Goal: Task Accomplishment & Management: Complete application form

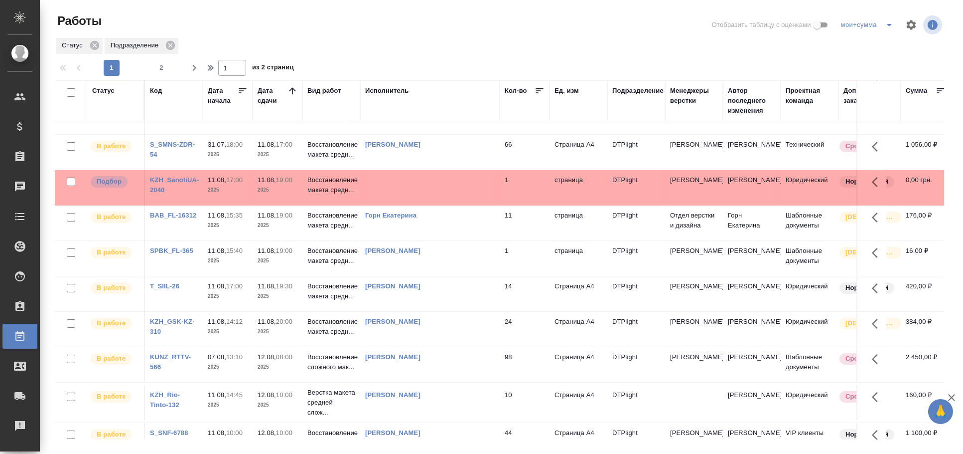
scroll to position [111, 0]
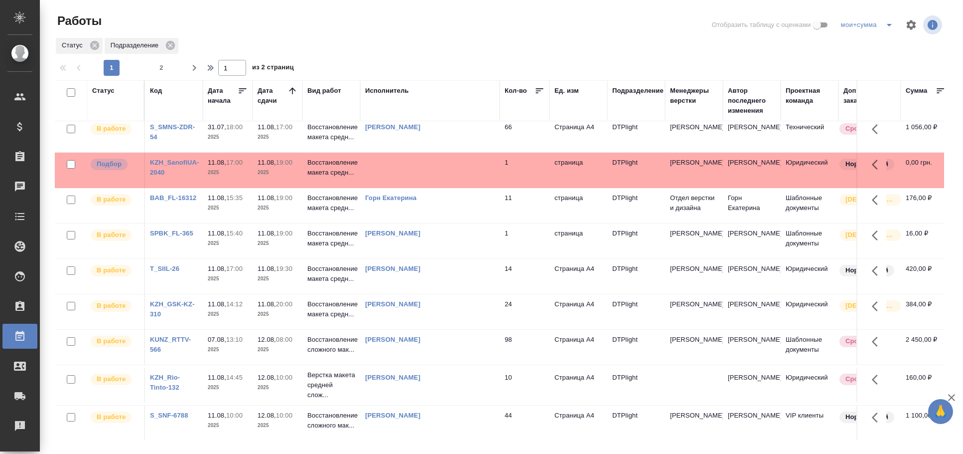
click at [475, 46] on td "Корзун Ольга Александровна" at bounding box center [430, 28] width 140 height 35
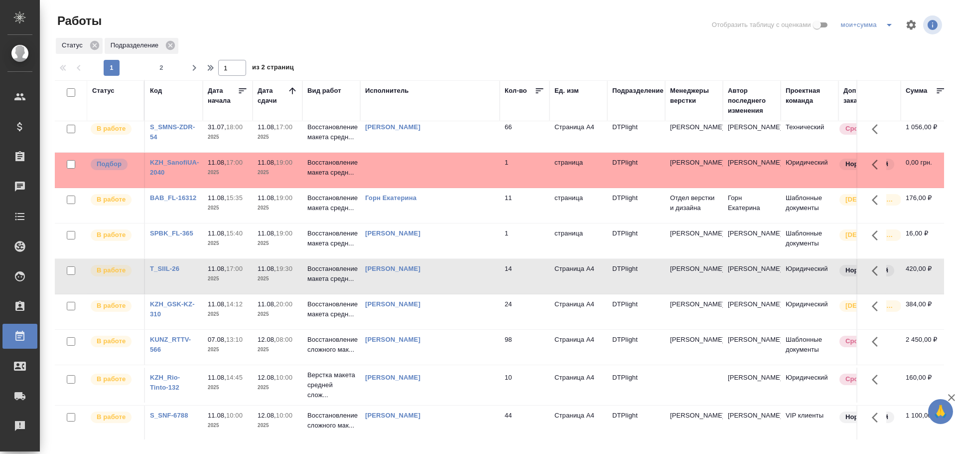
click at [475, 46] on td "Корзун Ольга Александровна" at bounding box center [430, 28] width 140 height 35
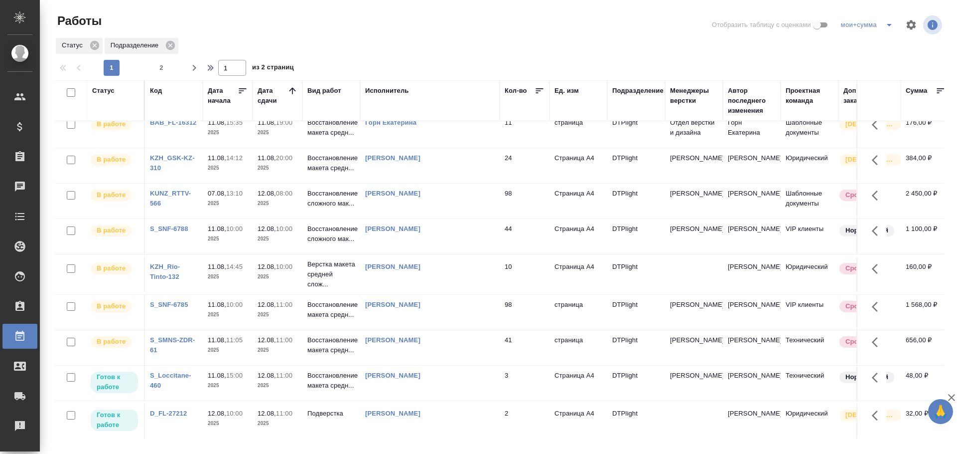
scroll to position [55, 0]
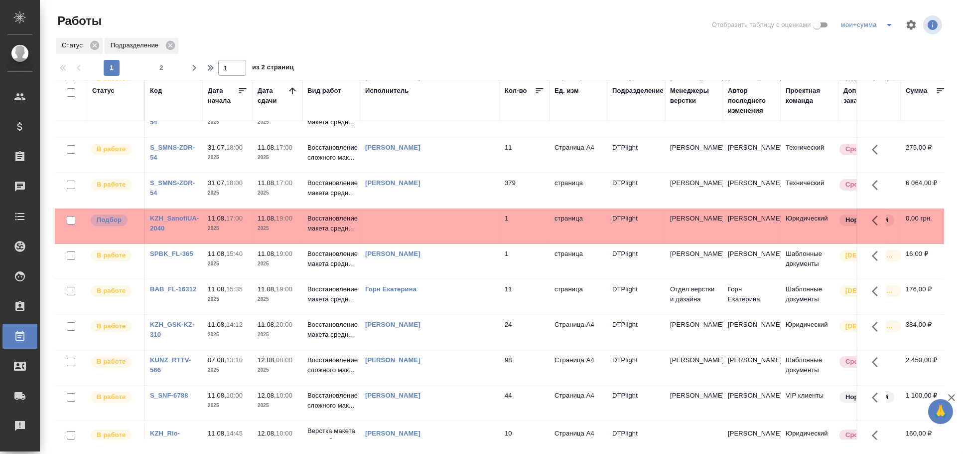
click at [431, 102] on td at bounding box center [430, 84] width 140 height 35
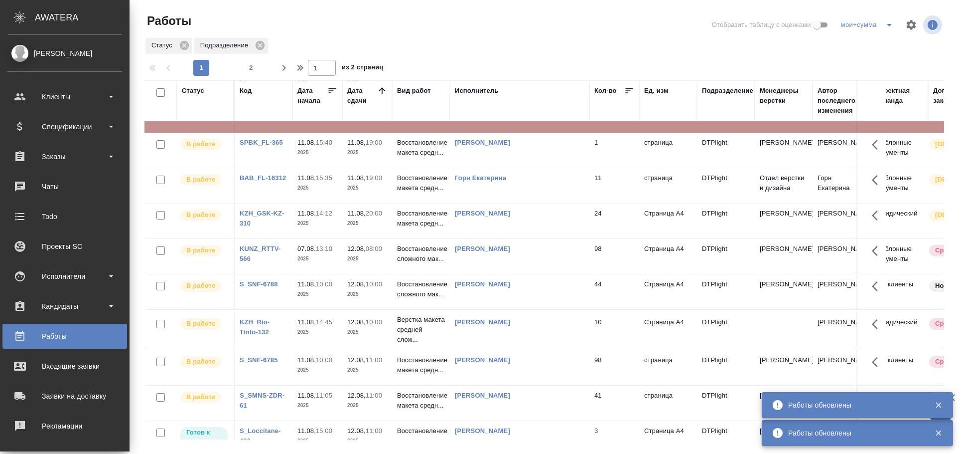
scroll to position [0, 0]
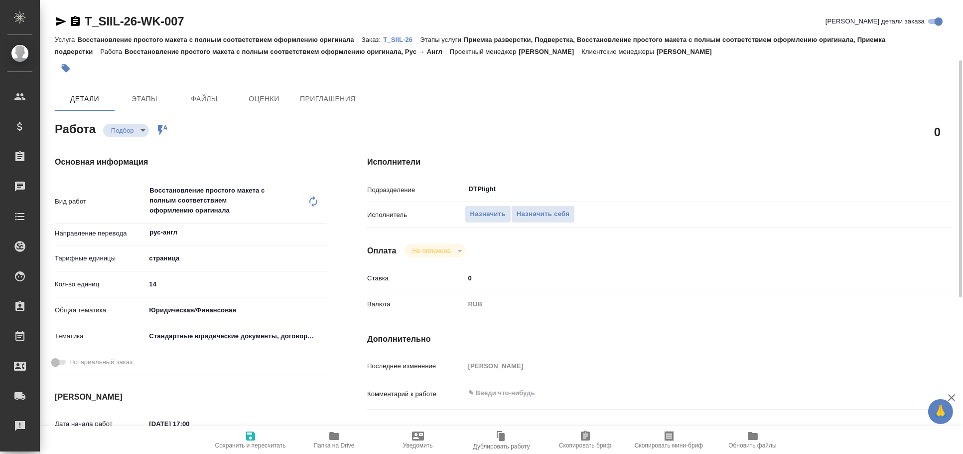
scroll to position [40, 0]
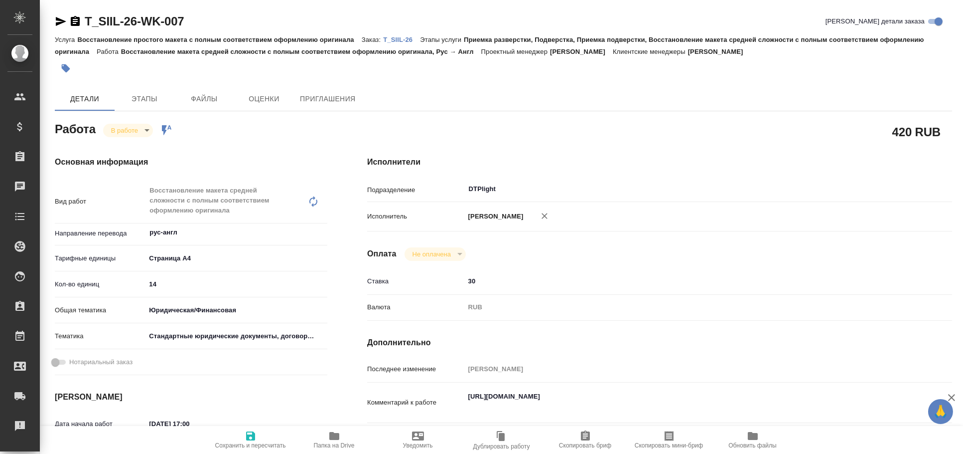
type textarea "x"
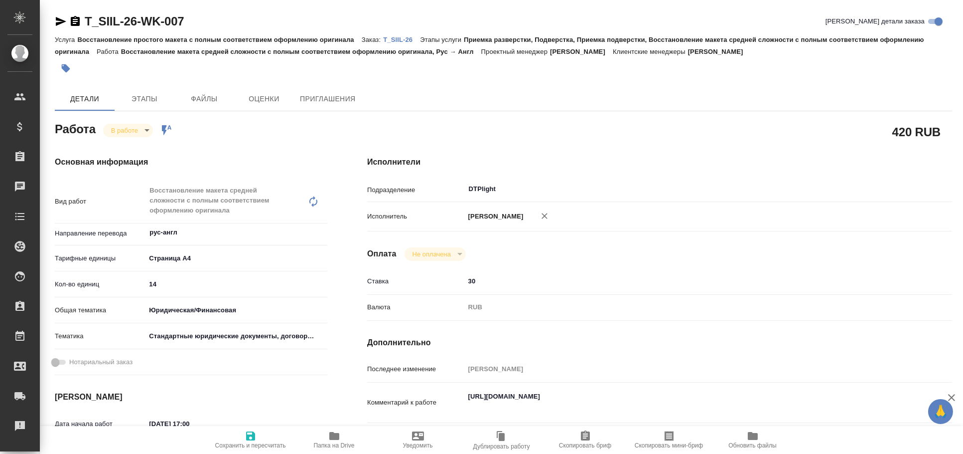
type textarea "x"
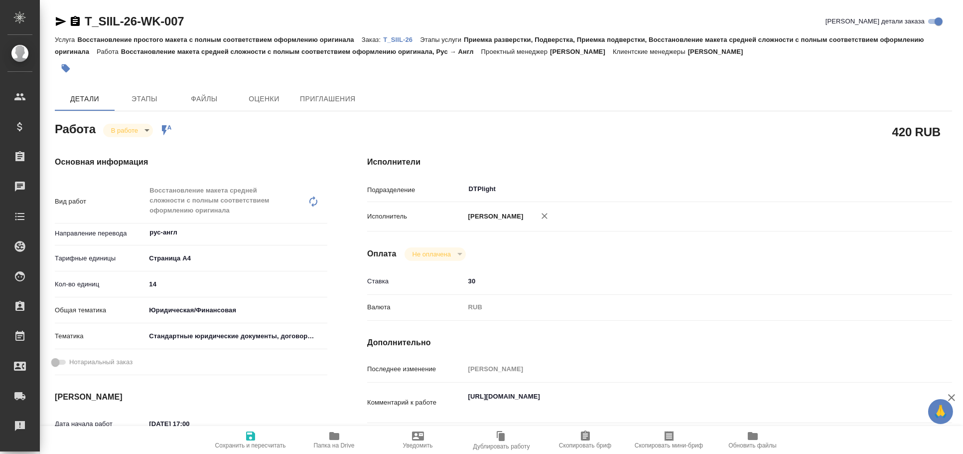
type textarea "x"
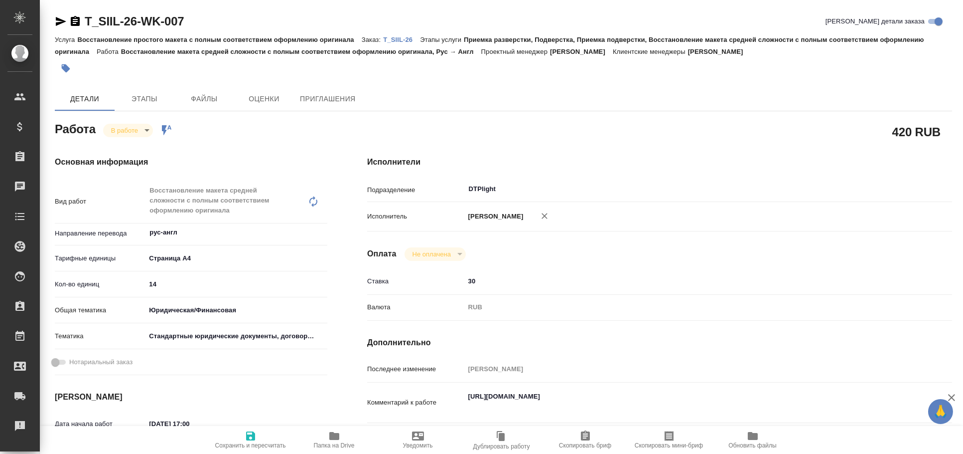
type textarea "x"
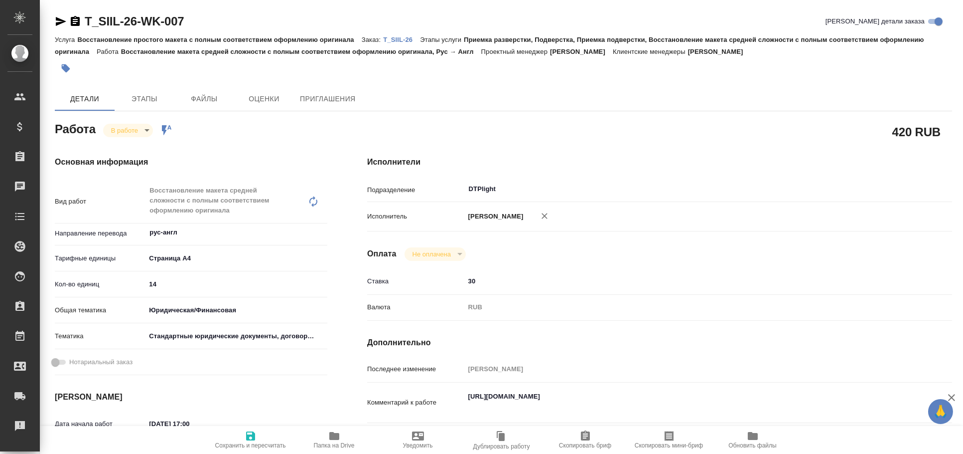
type textarea "x"
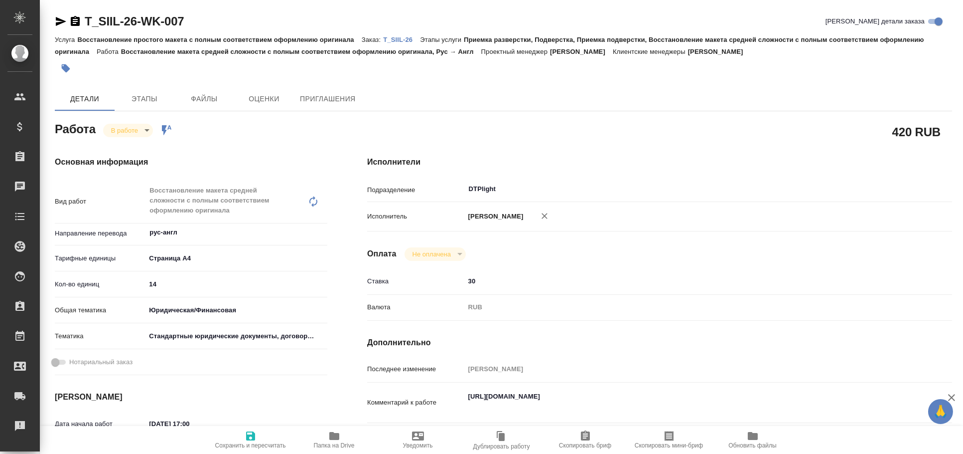
type textarea "x"
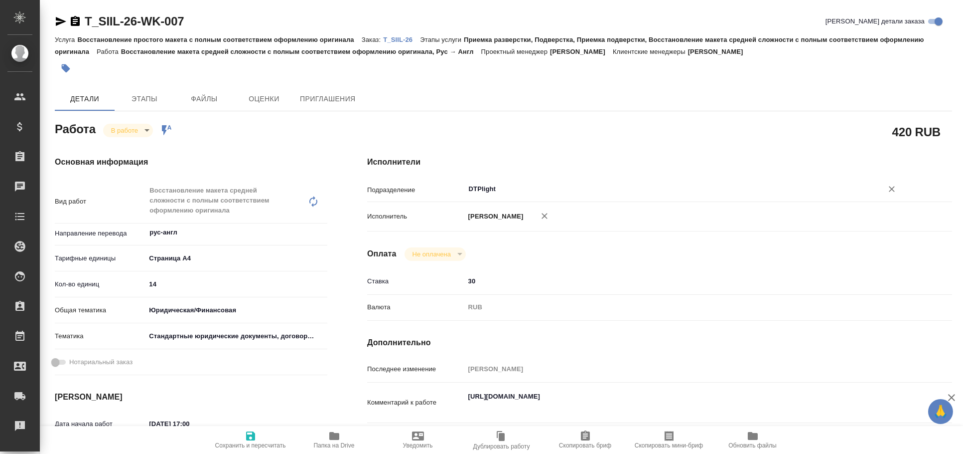
click at [511, 192] on input "DTPlight" at bounding box center [668, 189] width 400 height 12
type textarea "x"
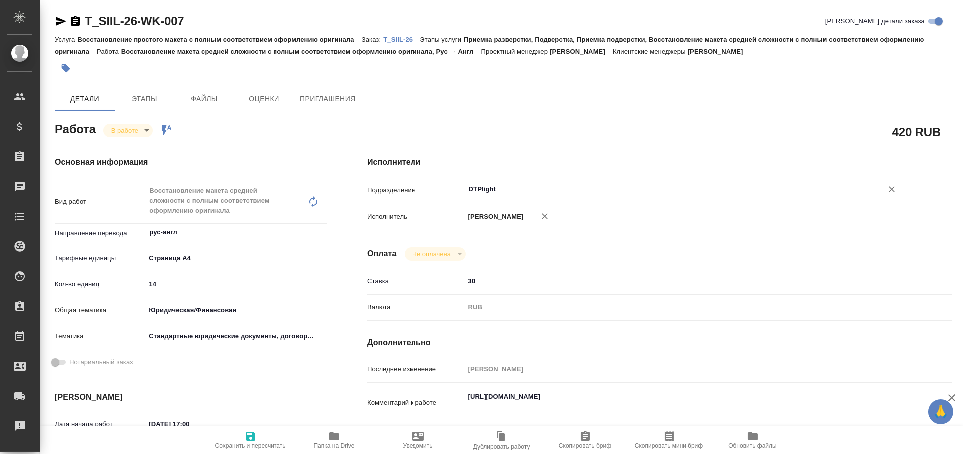
type textarea "x"
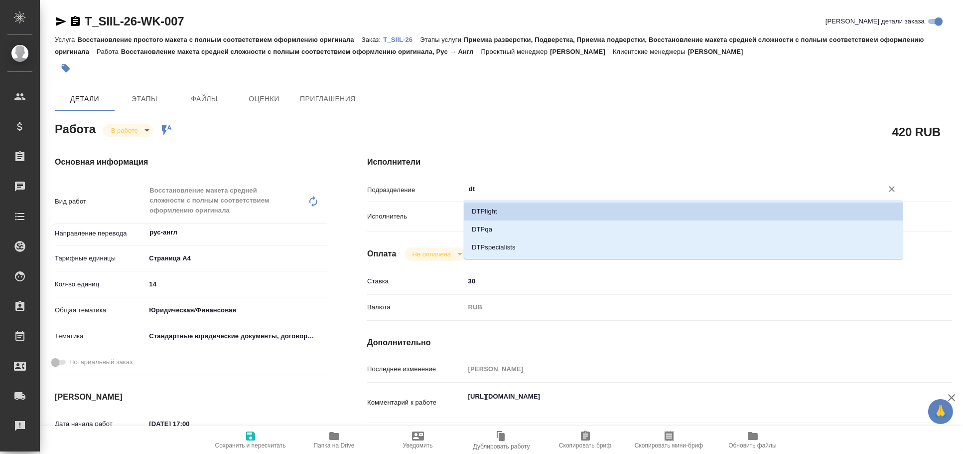
type input "dth"
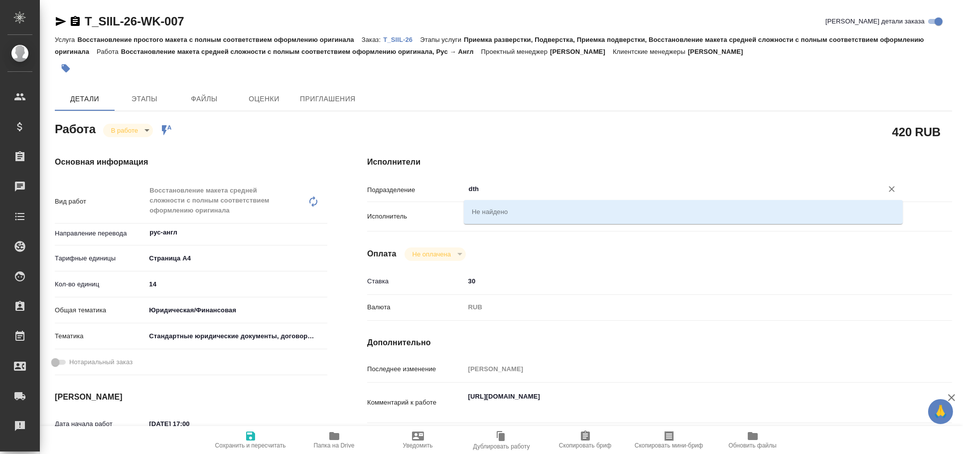
type textarea "x"
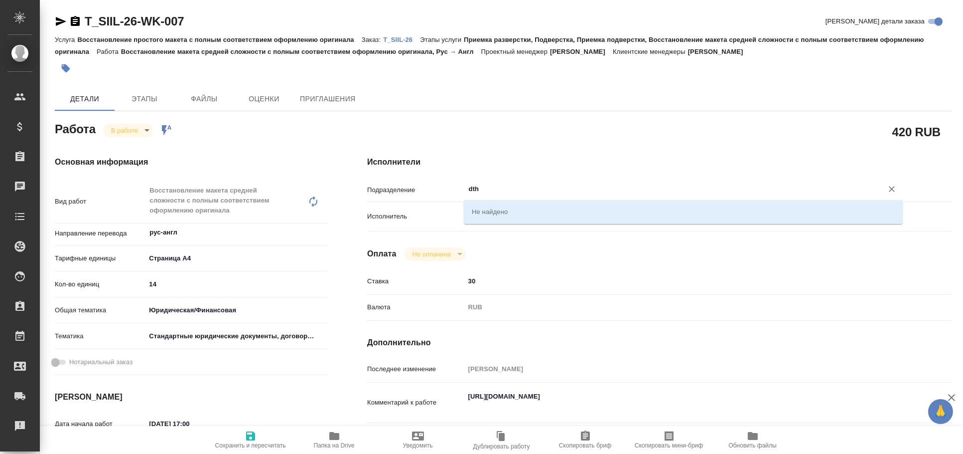
type input "dt"
type textarea "x"
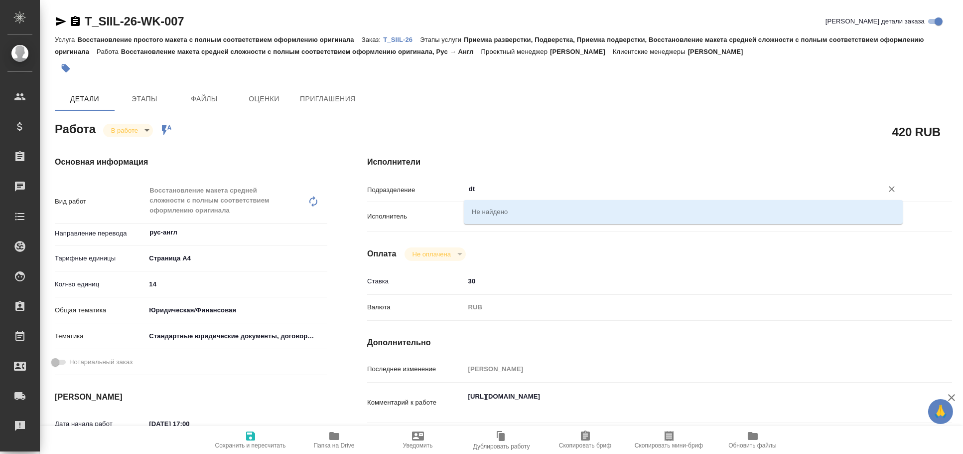
type textarea "x"
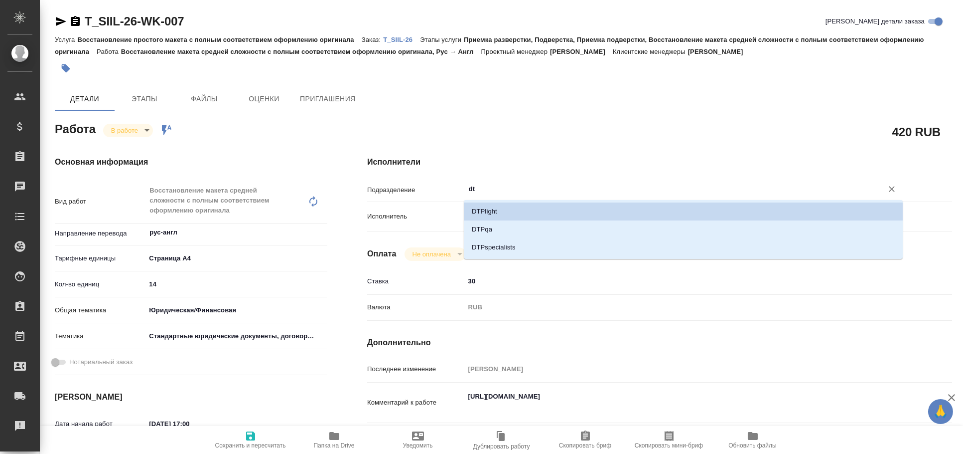
type input "d"
type textarea "x"
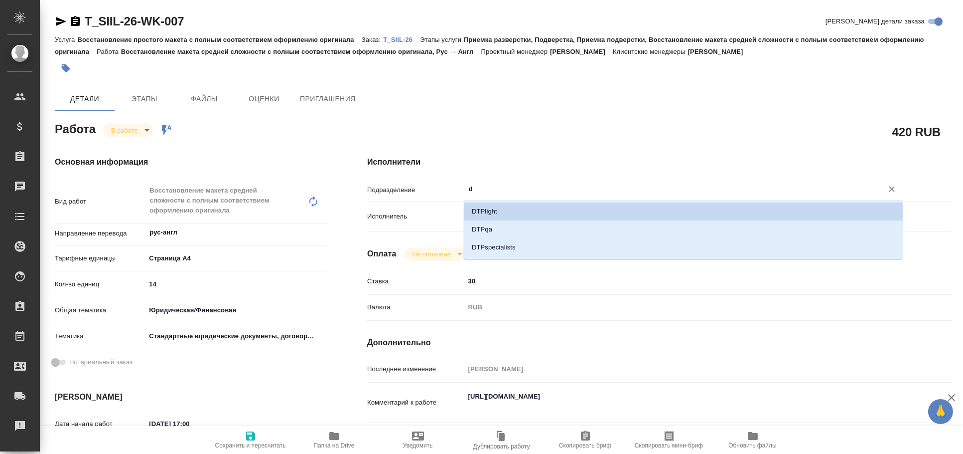
type textarea "x"
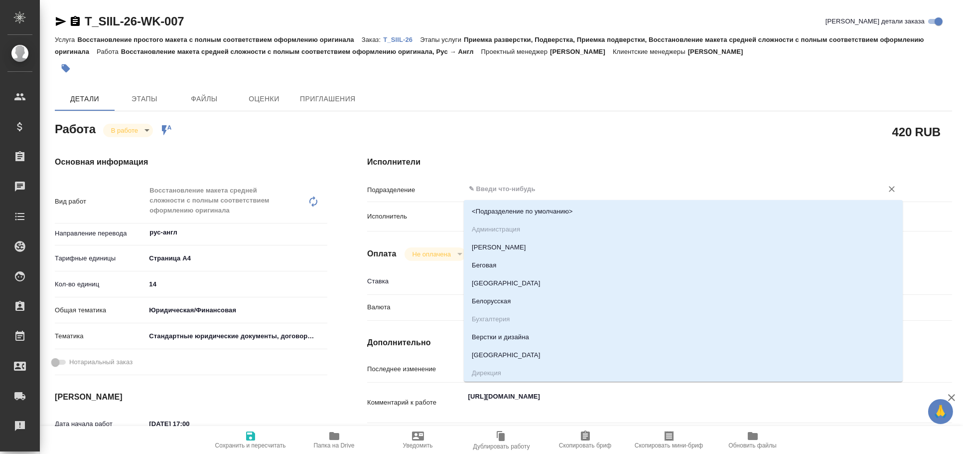
click at [480, 192] on input "text" at bounding box center [668, 189] width 400 height 12
type input "ве"
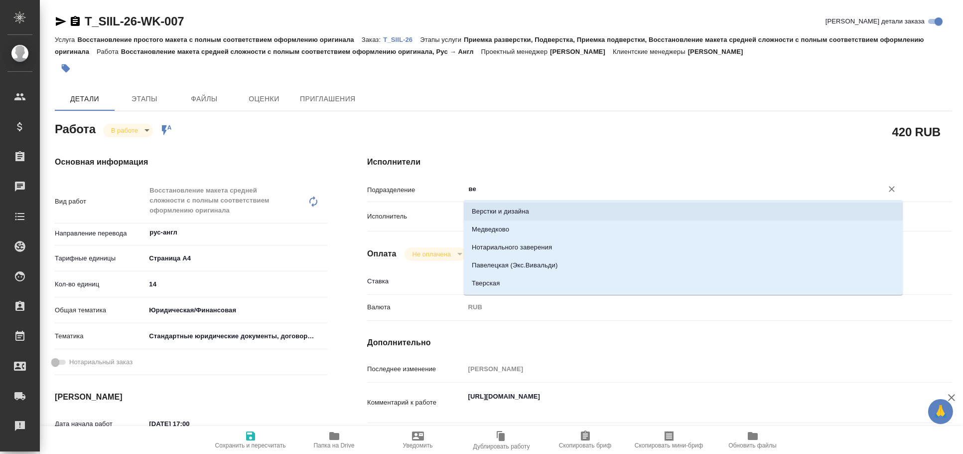
click at [489, 207] on li "Верстки и дизайна" at bounding box center [683, 211] width 439 height 18
type textarea "x"
type input "Верстки и дизайна"
type textarea "x"
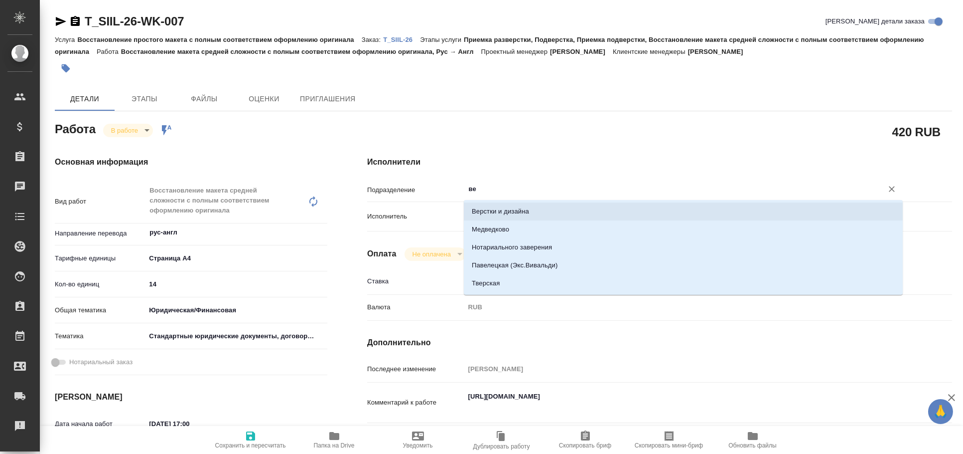
type textarea "x"
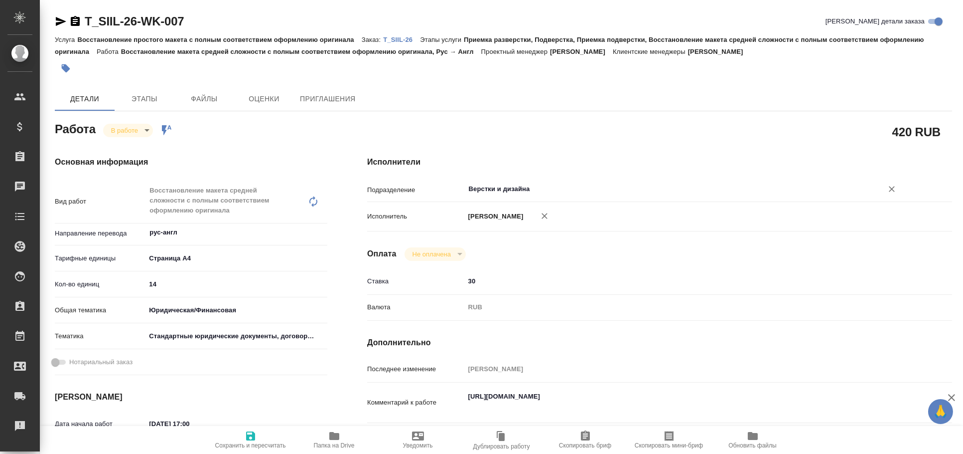
type input "Верстки и дизайна"
click at [260, 436] on span "Сохранить и пересчитать" at bounding box center [251, 439] width 72 height 19
type textarea "x"
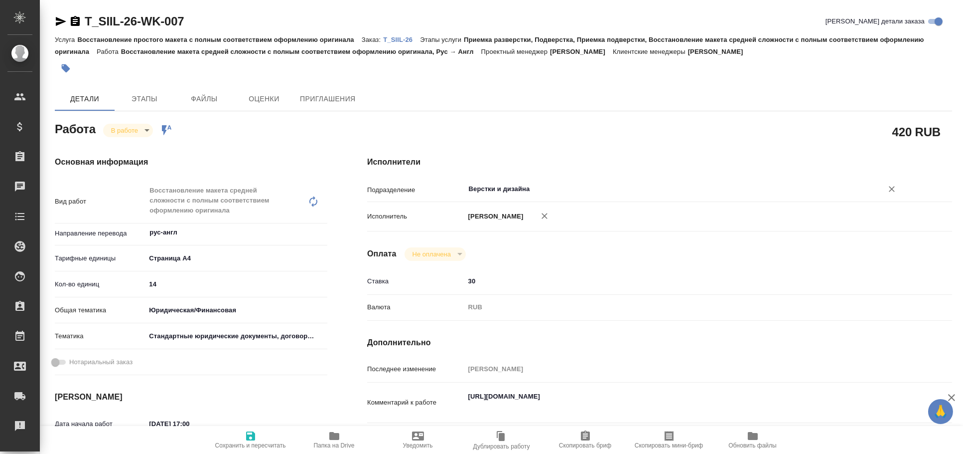
type textarea "x"
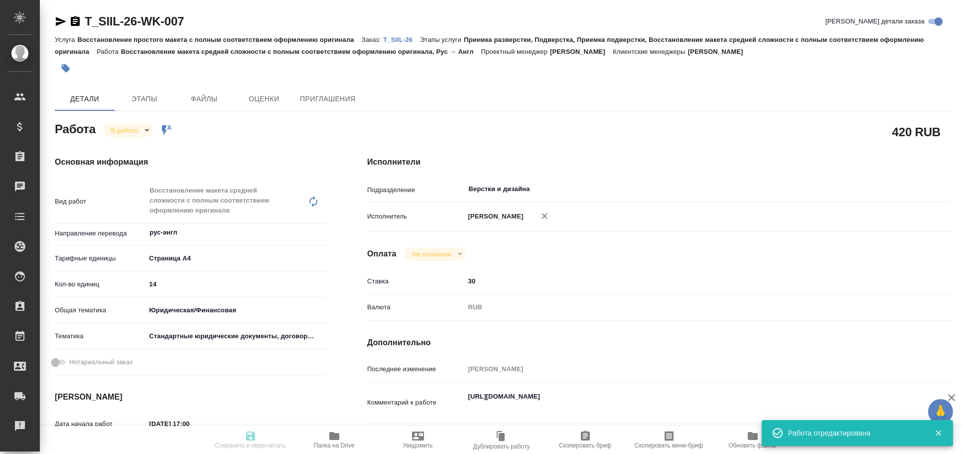
type textarea "x"
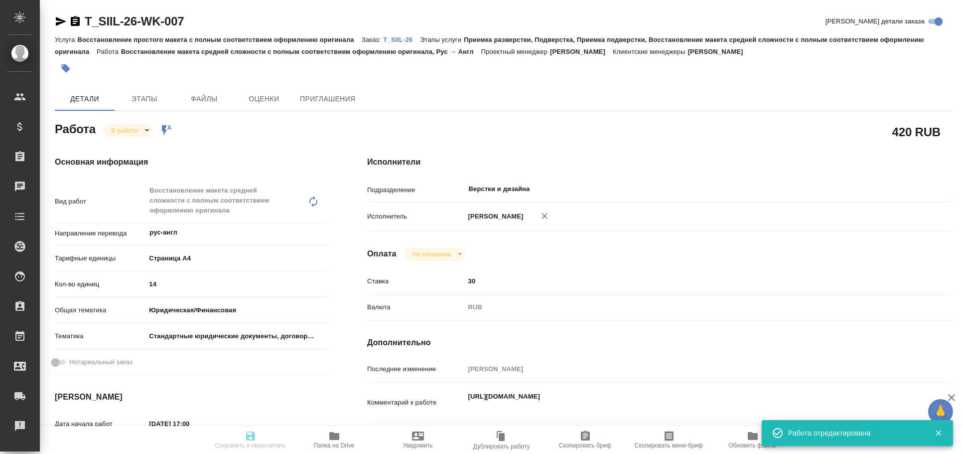
type input "inProgress"
type textarea "Восстановление макета средней сложности с полным соответствием оформлению ориги…"
type textarea "x"
type input "рус-англ"
type input "5f036ec4e16dec2d6b59c8ff"
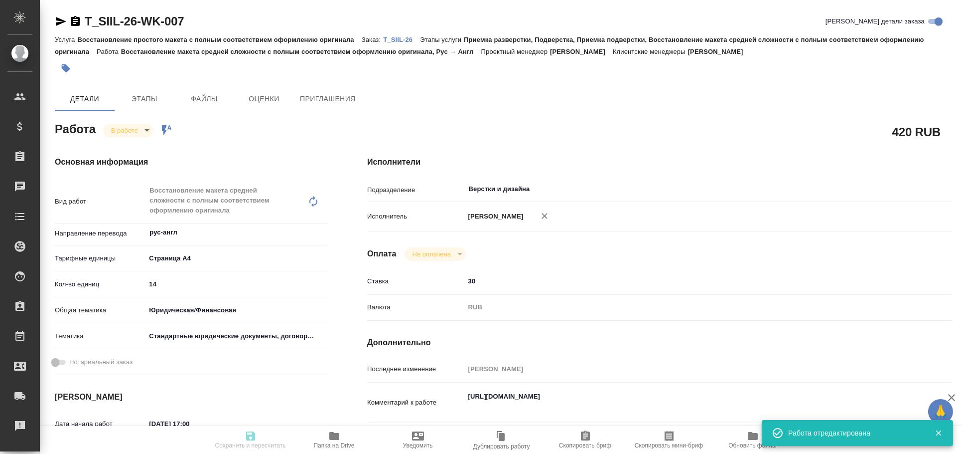
type input "14"
type input "yr-fn"
type input "5f647205b73bc97568ca66bf"
type input "[DATE] 17:00"
type input "11.08.2025 17:41"
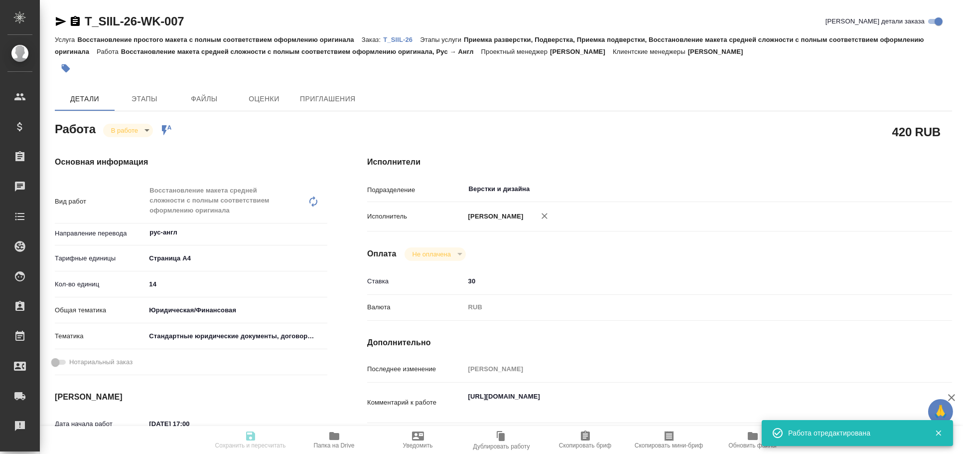
type input "11.08.2025 19:30"
type input "15.08.2025 16:00"
type input "Верстки и дизайна"
type input "notPayed"
type input "30"
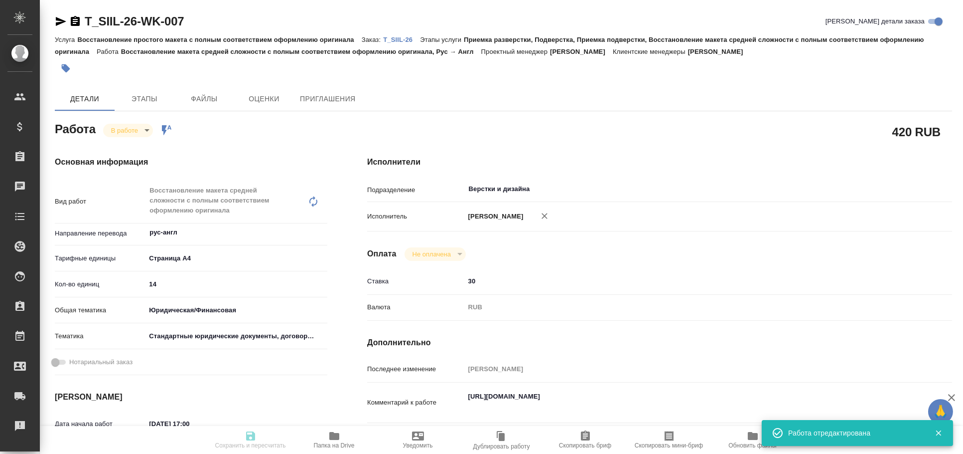
type input "RUB"
type input "[PERSON_NAME]"
type textarea "https://drive.awatera.com/s/sY2bmpp5fbMfwiT"
type textarea "x"
type textarea "/Clients/СИ Интерлайн/Orders/T_SIIL-26/DTP/T_SIIL-26-WK-007"
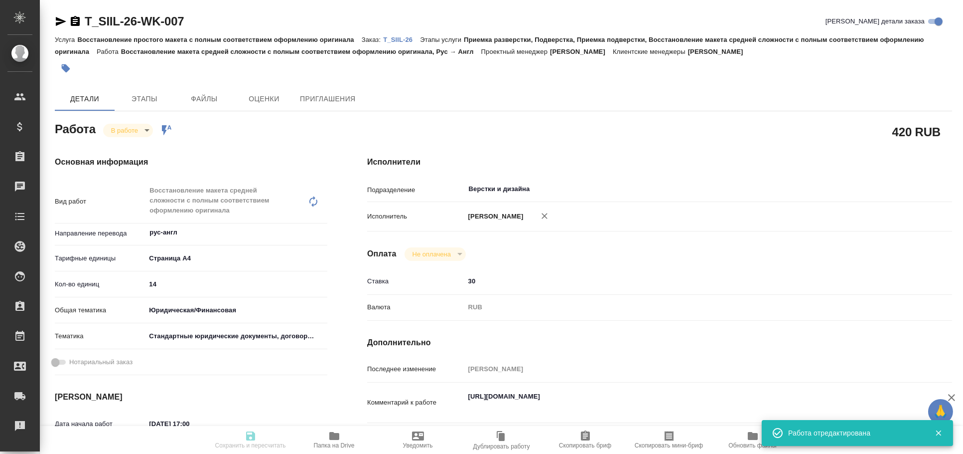
type textarea "x"
type input "T_SIIL-26"
type input "Восстановление простого макета с полным соответствием оформлению оригинала"
type input "Приемка разверстки, Подверстка, Приемка подверстки, Восстановление макета средн…"
type input "Прохорова Анастасия"
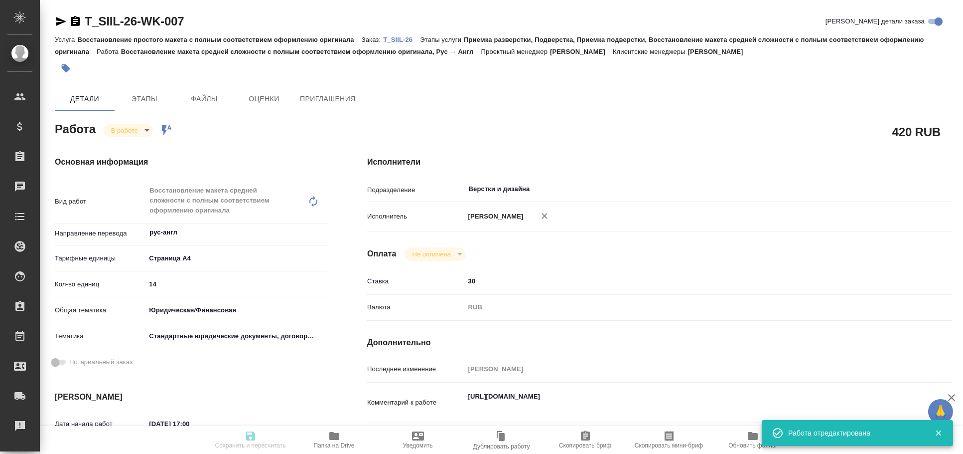
type input "[PERSON_NAME]"
type input "/Clients/СИ Интерлайн/Orders/T_SIIL-26"
type textarea "x"
type textarea "Три дока рус-анг без нот несрочно. Один из доков это макет заполненного пдф"
type textarea "x"
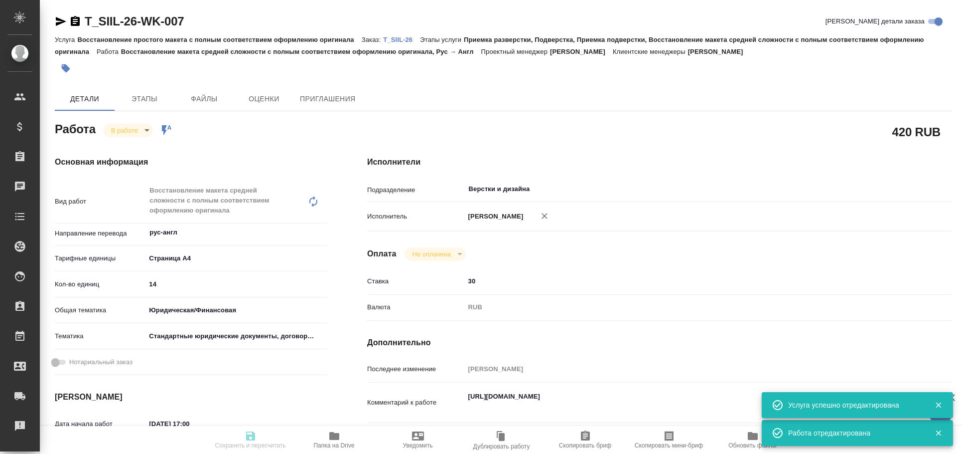
type textarea "x"
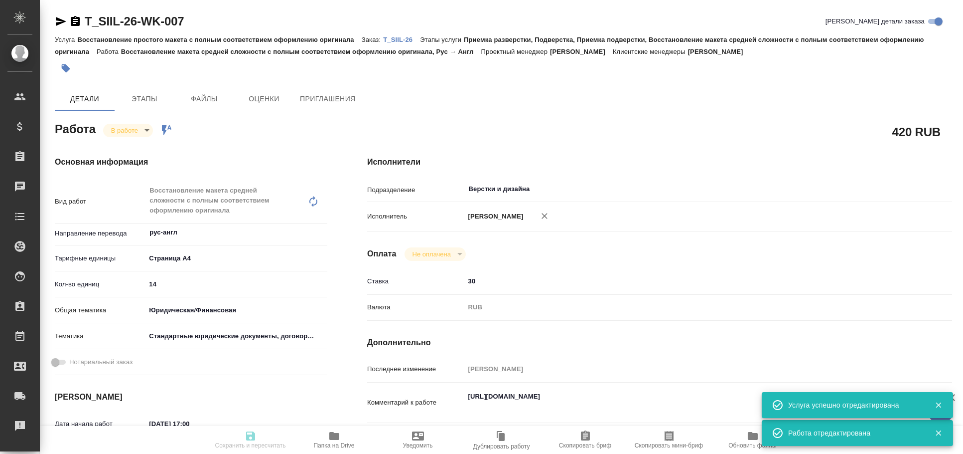
type textarea "x"
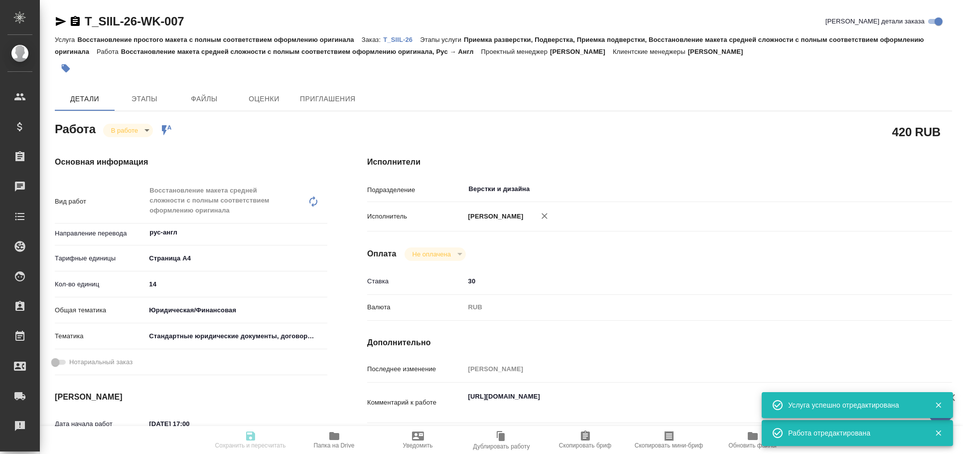
type textarea "x"
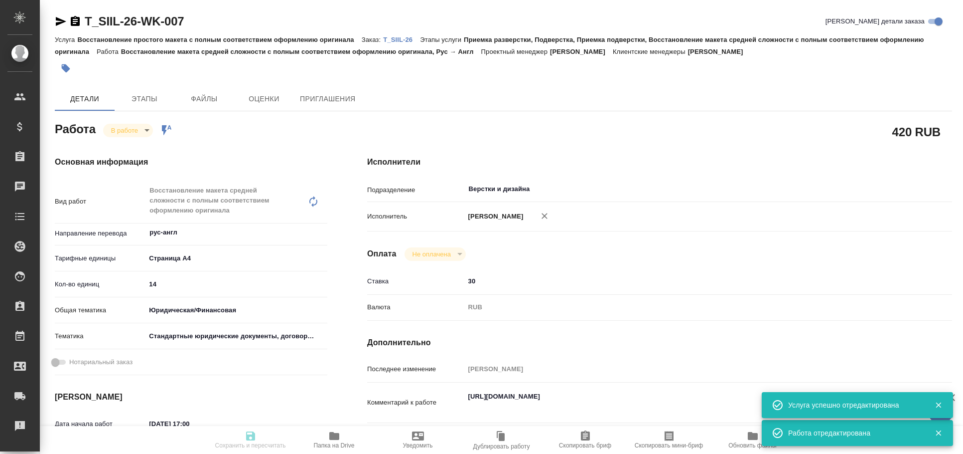
type textarea "x"
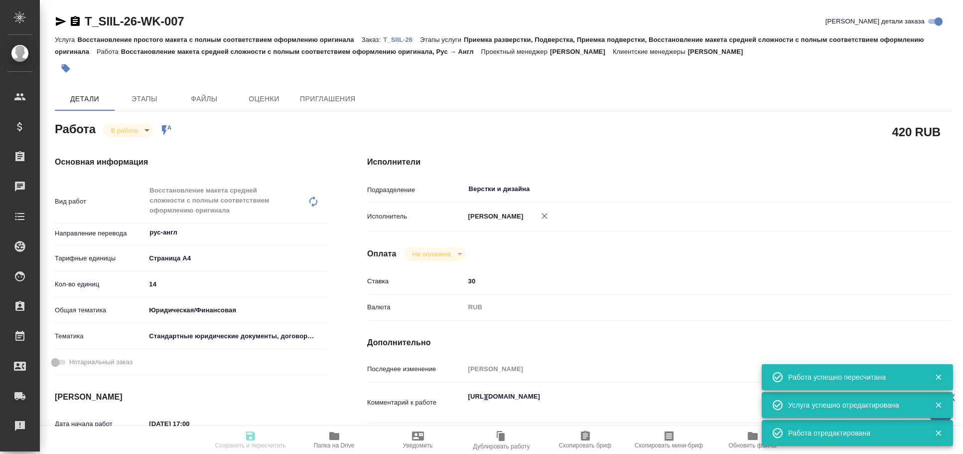
type input "inProgress"
type textarea "Восстановление макета средней сложности с полным соответствием оформлению ориги…"
type textarea "x"
type input "рус-англ"
type input "5f036ec4e16dec2d6b59c8ff"
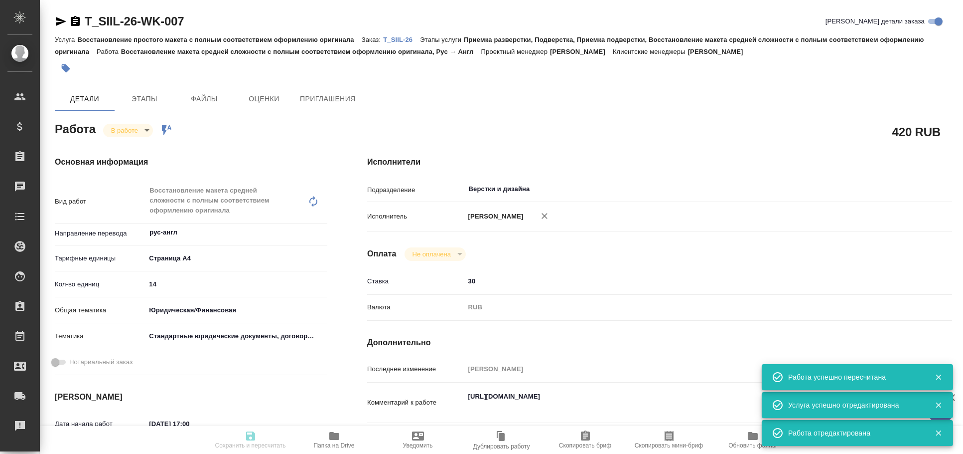
type input "14"
type input "yr-fn"
type input "5f647205b73bc97568ca66bf"
type input "11.08.2025 17:00"
type input "11.08.2025 17:41"
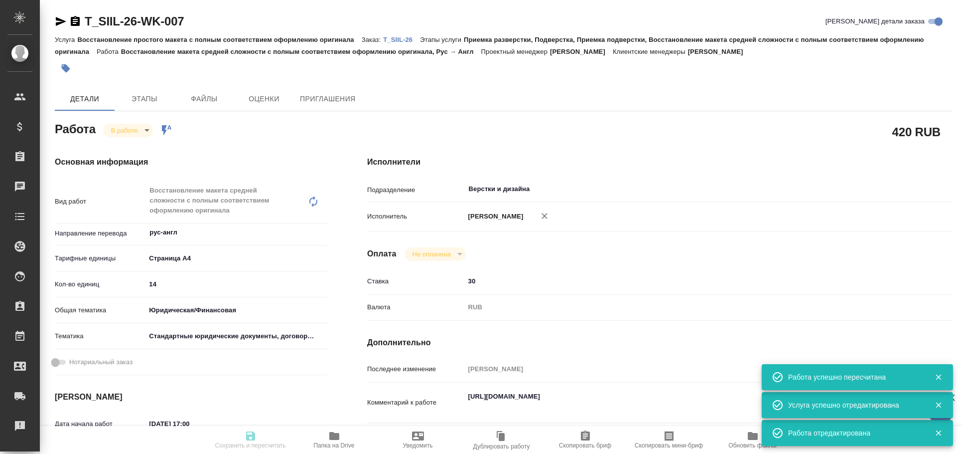
type input "11.08.2025 19:30"
type input "15.08.2025 16:00"
type input "Верстки и дизайна"
type input "notPayed"
type input "30"
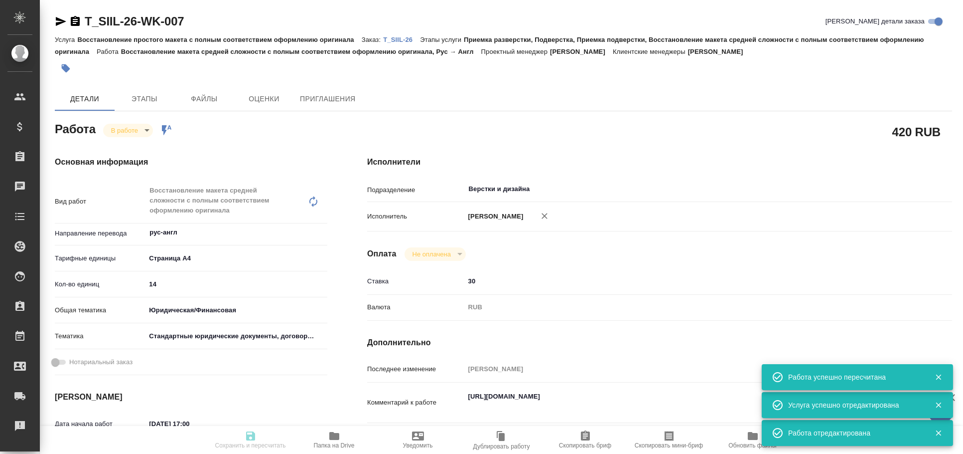
type input "RUB"
type input "[PERSON_NAME]"
type textarea "https://drive.awatera.com/s/sY2bmpp5fbMfwiT"
type textarea "x"
type textarea "/Clients/СИ Интерлайн/Orders/T_SIIL-26/DTP/T_SIIL-26-WK-007"
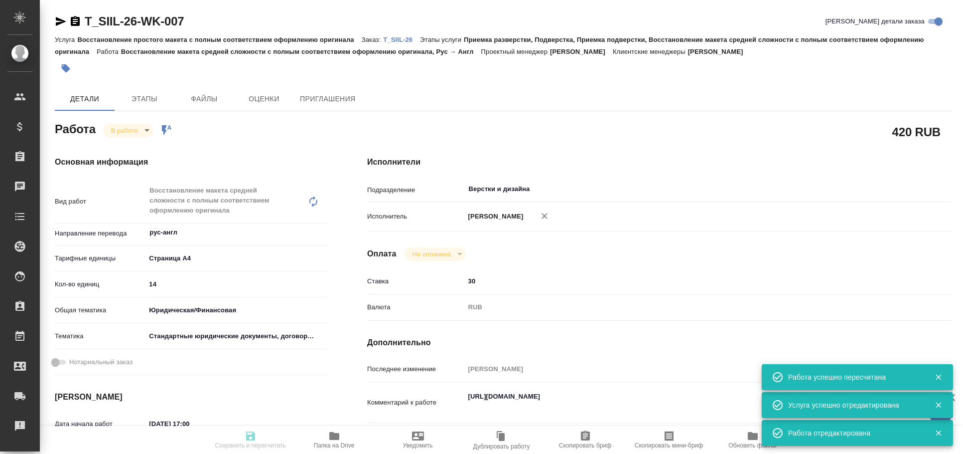
type textarea "x"
type input "T_SIIL-26"
type input "Восстановление простого макета с полным соответствием оформлению оригинала"
type input "Приемка разверстки, Подверстка, Приемка подверстки, Восстановление макета средн…"
type input "Прохорова Анастасия"
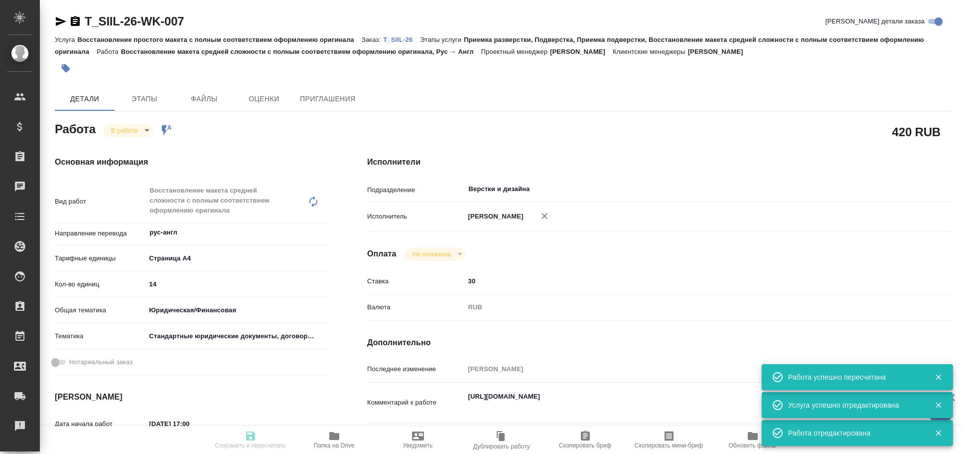
type input "[PERSON_NAME]"
type input "/Clients/СИ Интерлайн/Orders/T_SIIL-26"
type textarea "x"
type textarea "Три дока рус-анг без нот несрочно. Один из доков это макет заполненного пдф"
type textarea "x"
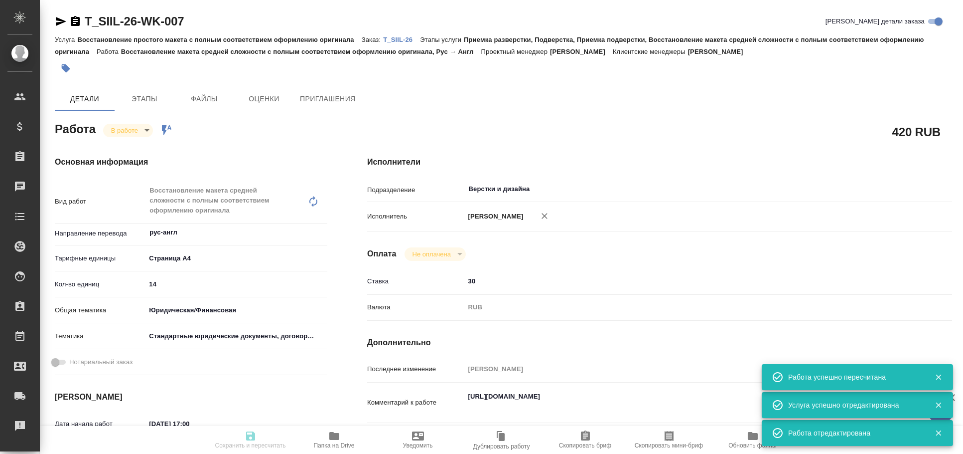
type textarea "x"
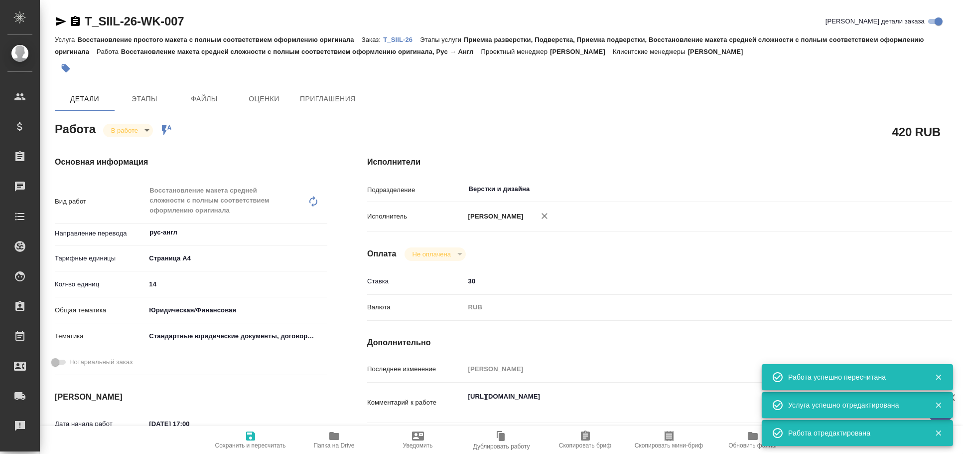
type textarea "x"
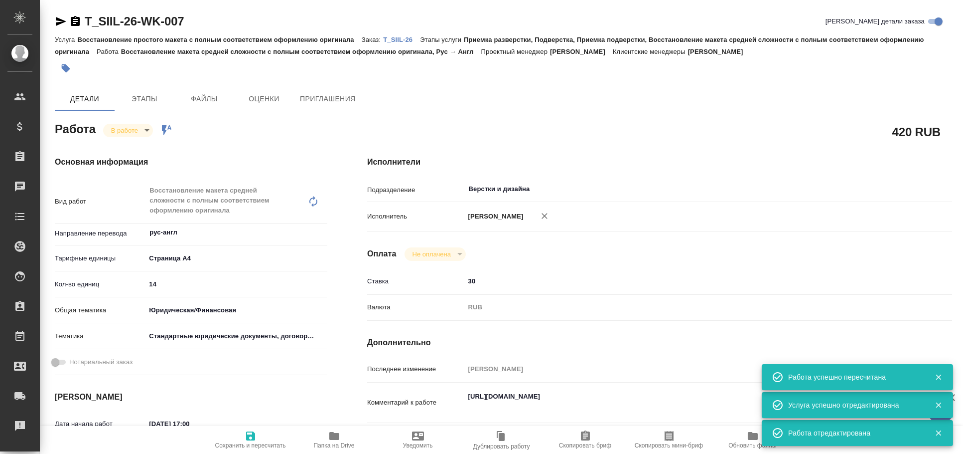
type textarea "x"
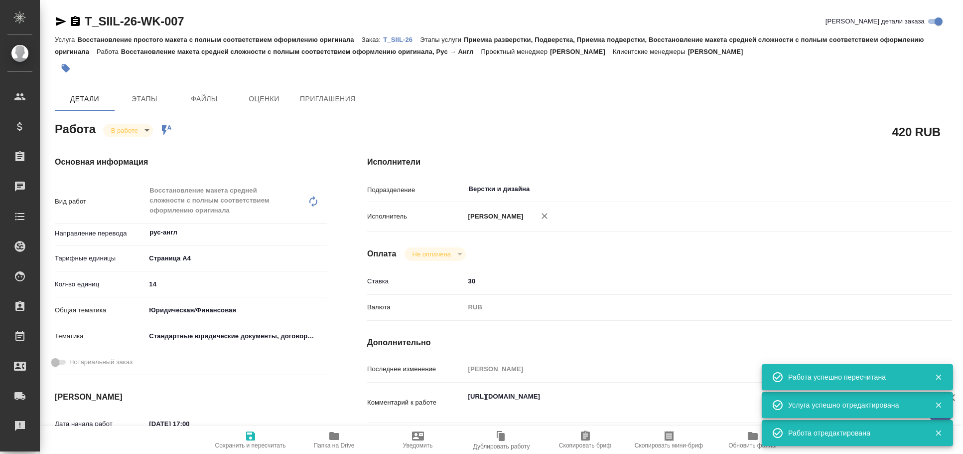
type textarea "x"
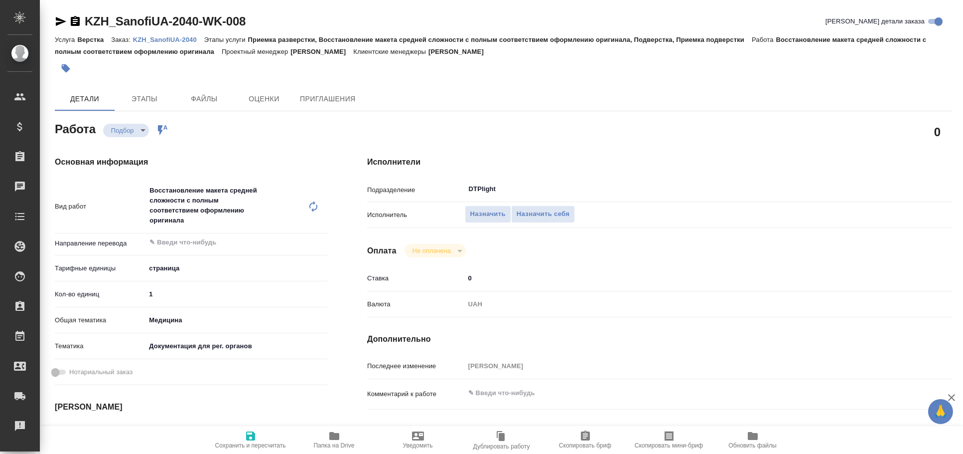
type textarea "x"
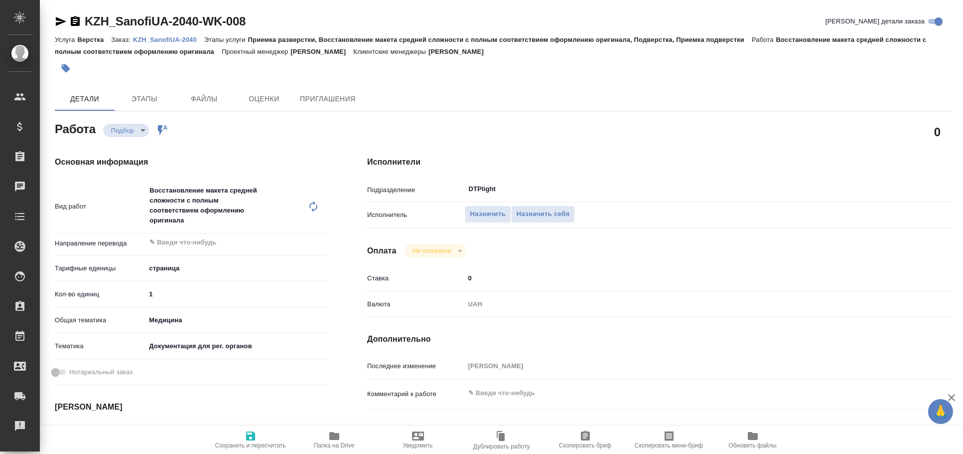
type textarea "x"
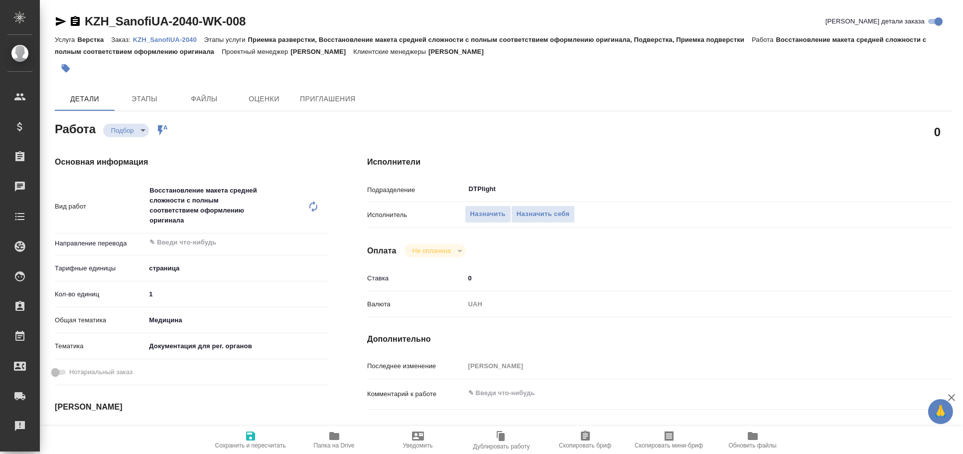
click at [326, 430] on span "Папка на Drive" at bounding box center [335, 439] width 72 height 19
type textarea "x"
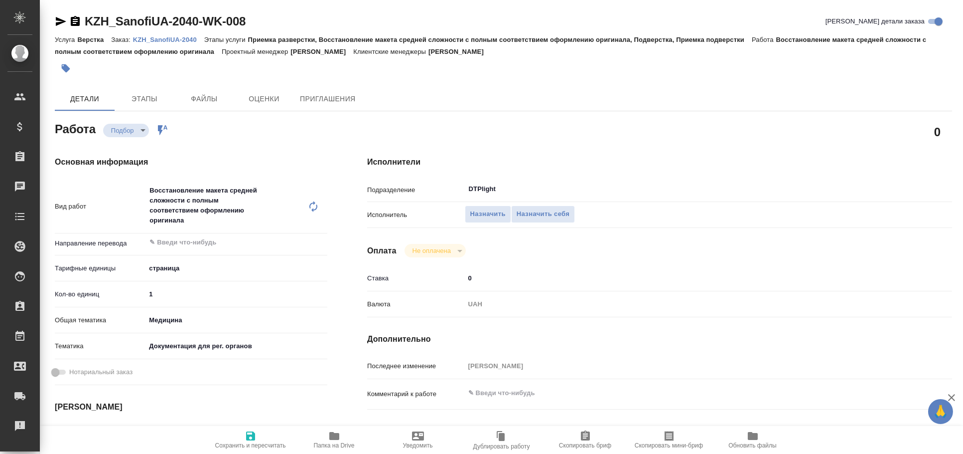
type textarea "x"
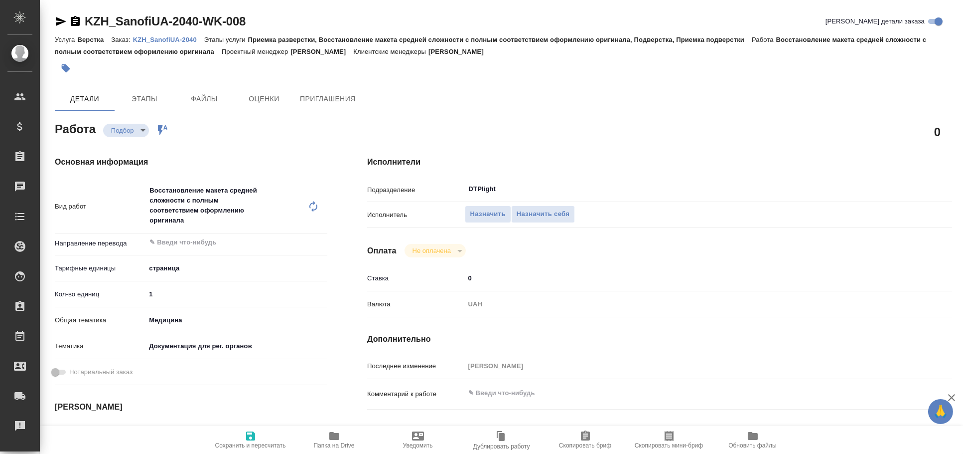
type textarea "x"
click at [57, 23] on icon "button" at bounding box center [61, 21] width 10 height 9
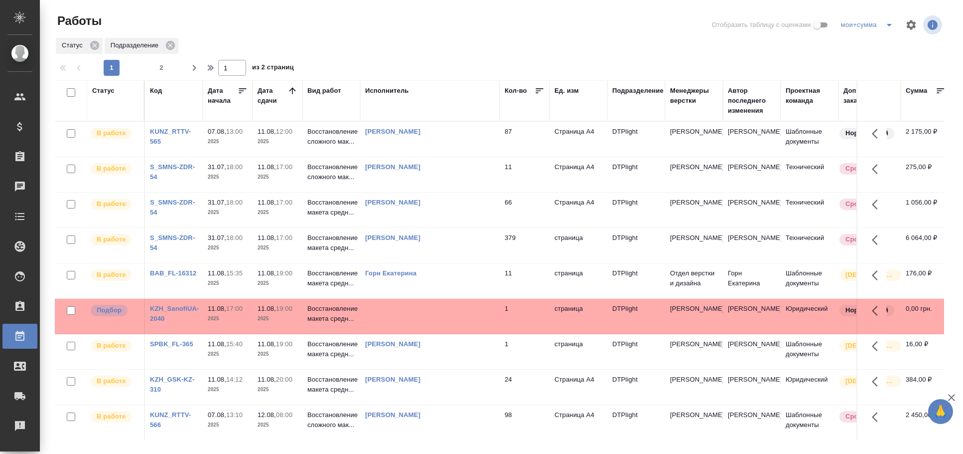
click at [450, 156] on td at bounding box center [430, 139] width 140 height 35
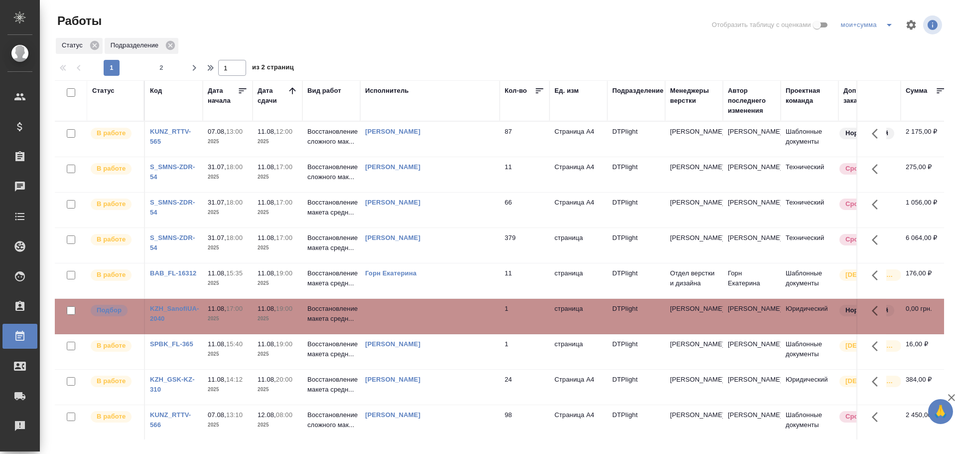
click at [450, 156] on td at bounding box center [430, 139] width 140 height 35
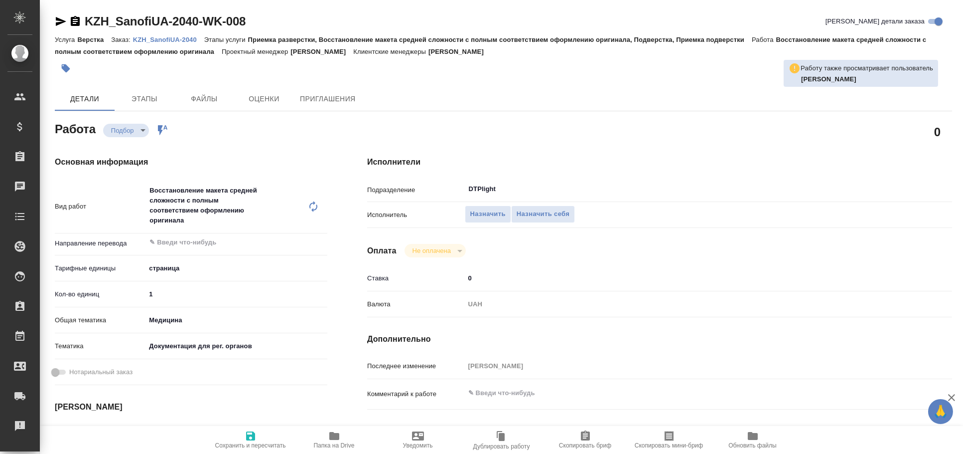
type textarea "x"
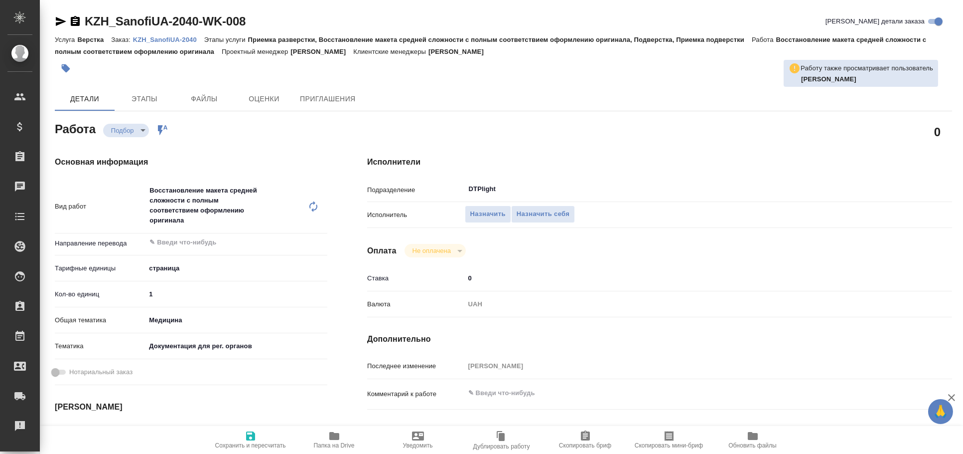
type textarea "x"
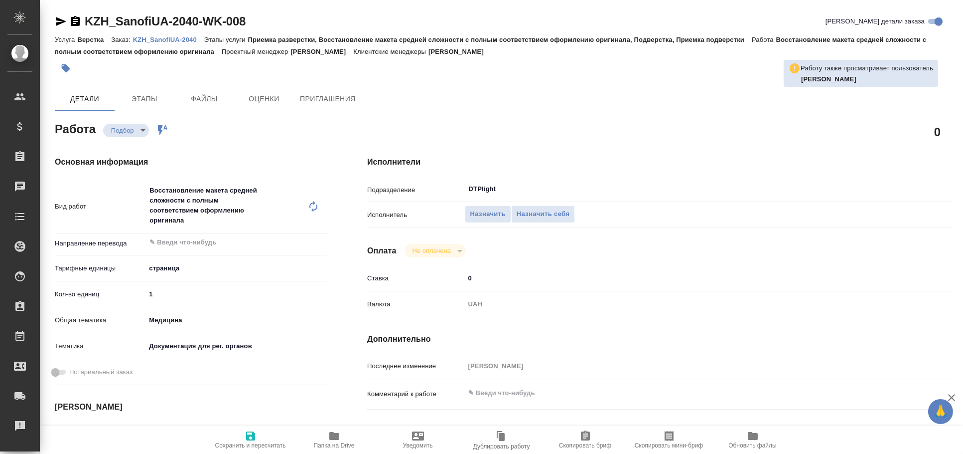
type textarea "x"
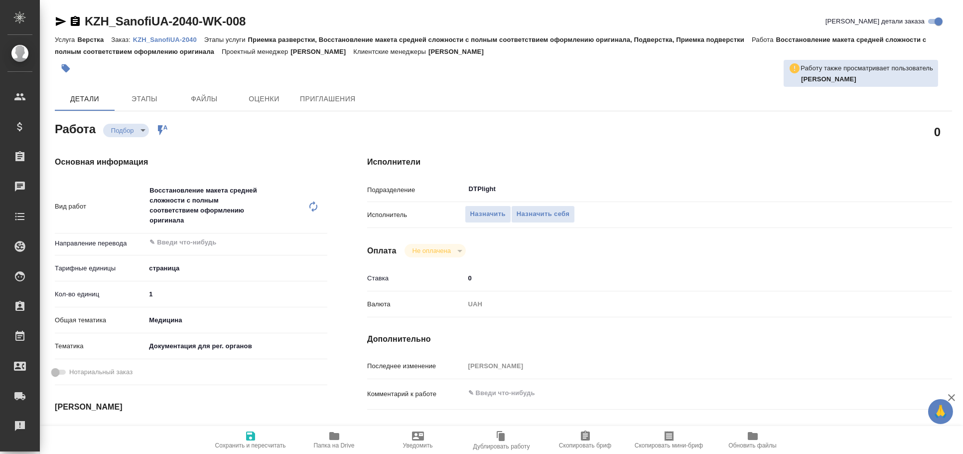
type textarea "x"
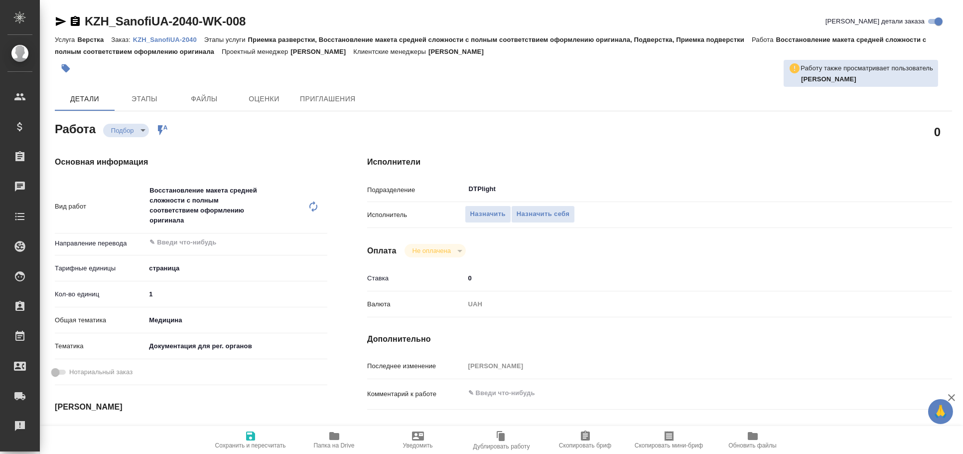
type textarea "x"
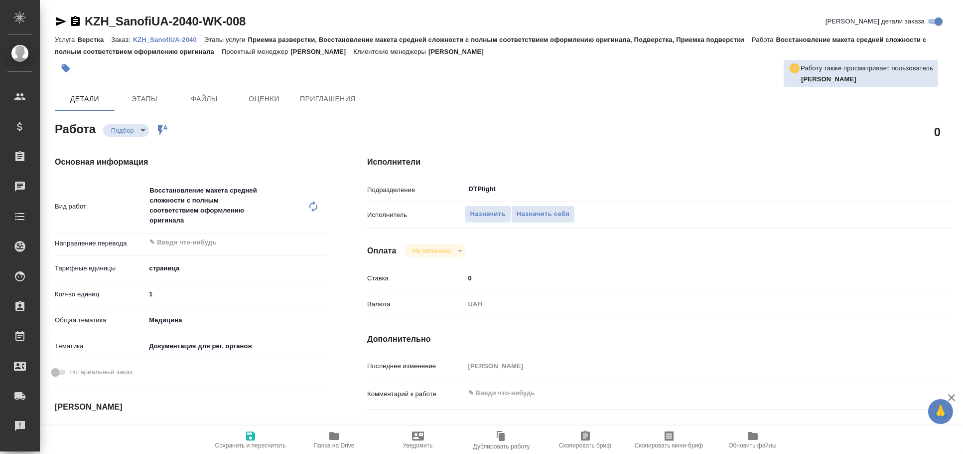
type textarea "x"
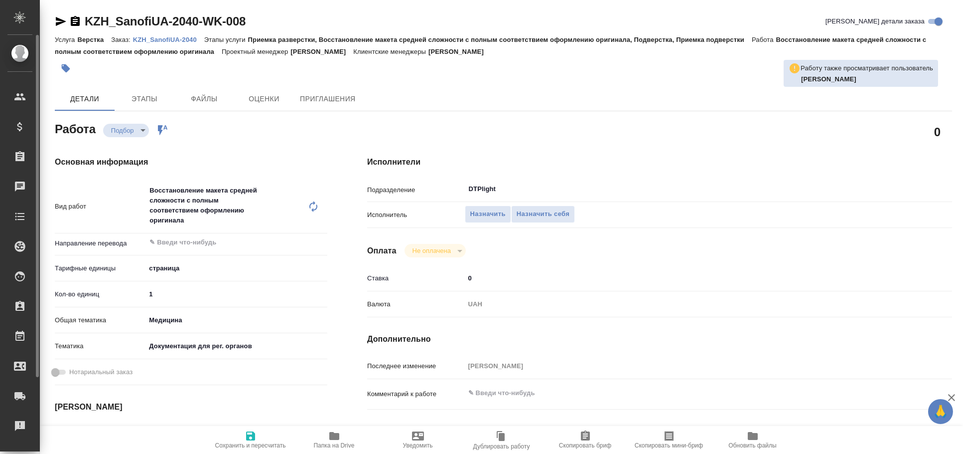
type textarea "x"
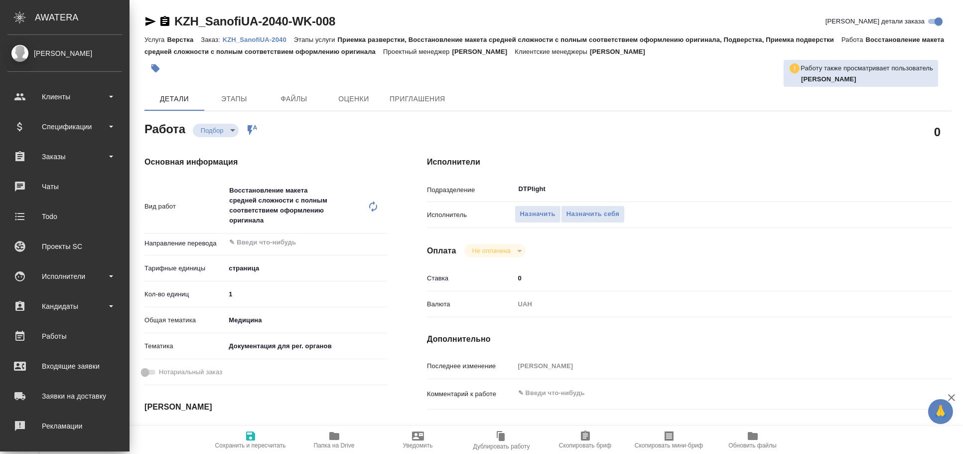
type textarea "x"
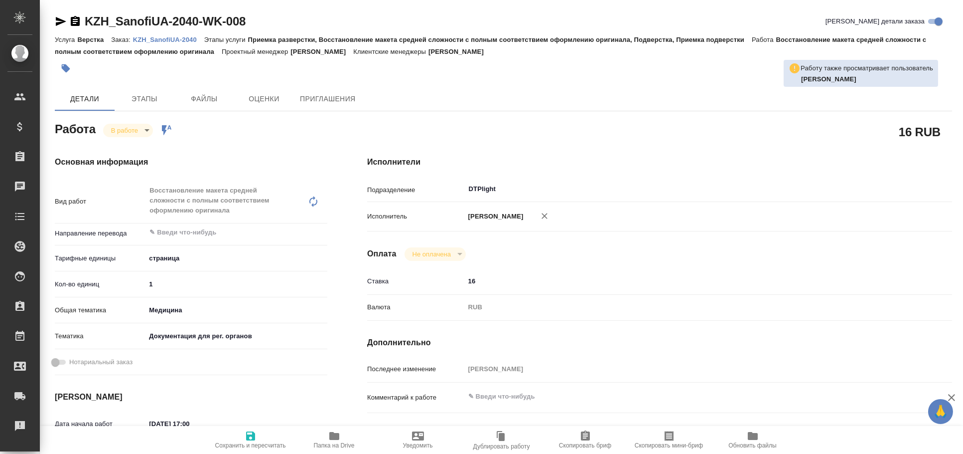
type textarea "x"
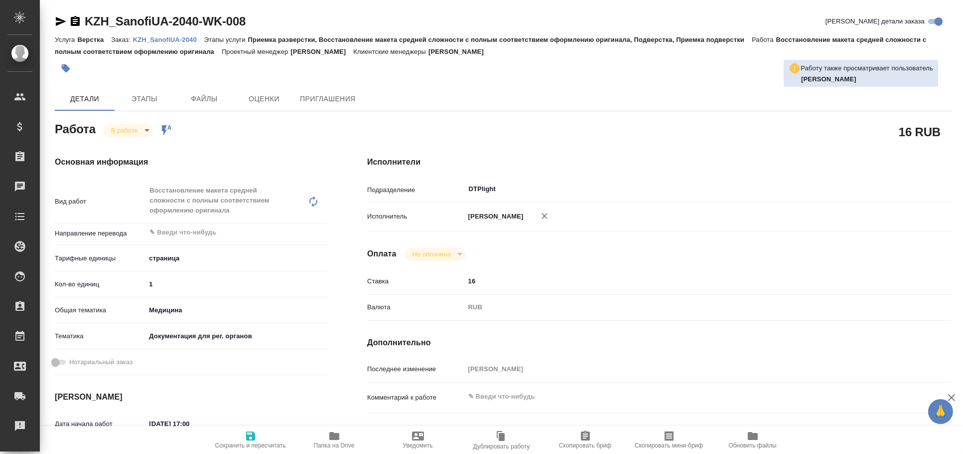
type textarea "x"
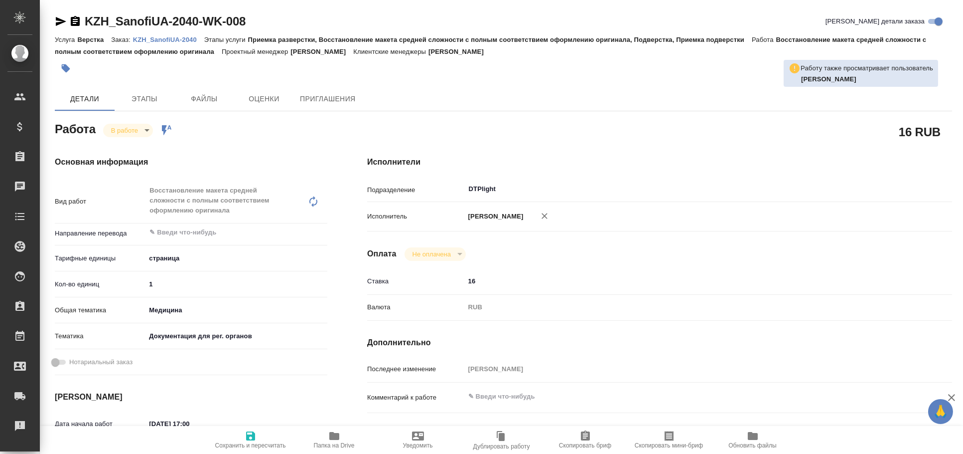
type textarea "x"
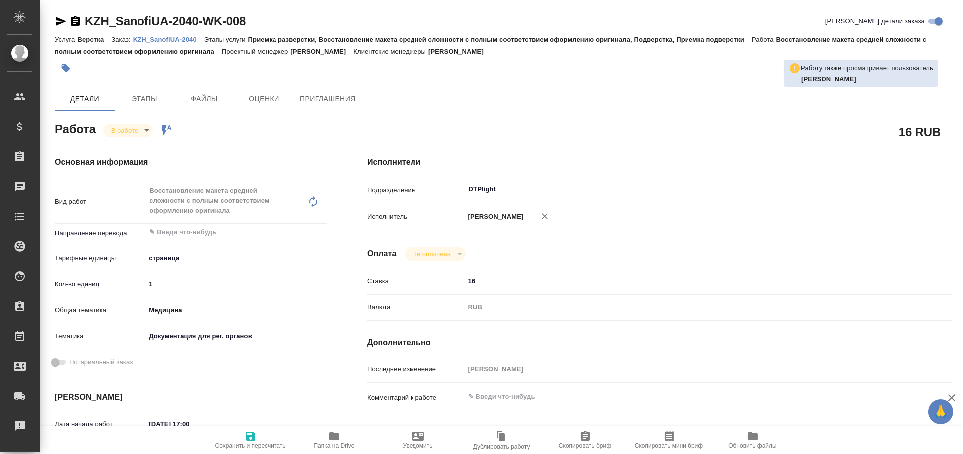
type textarea "x"
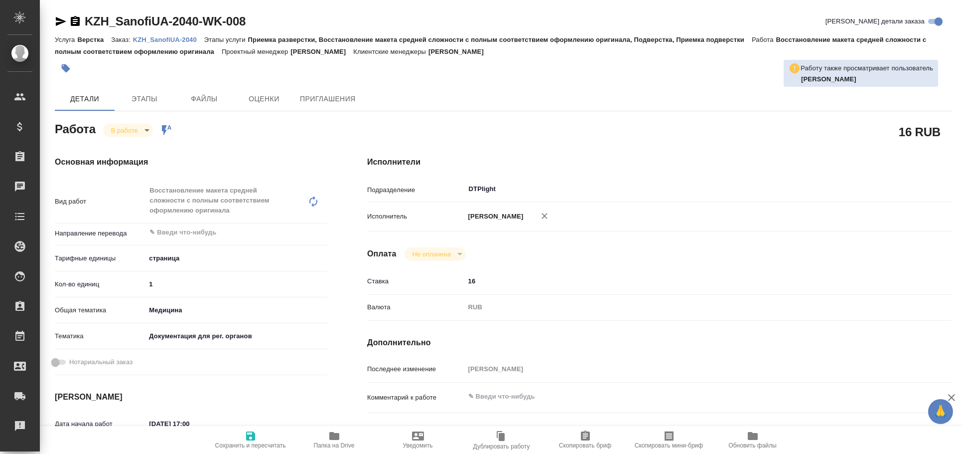
type textarea "x"
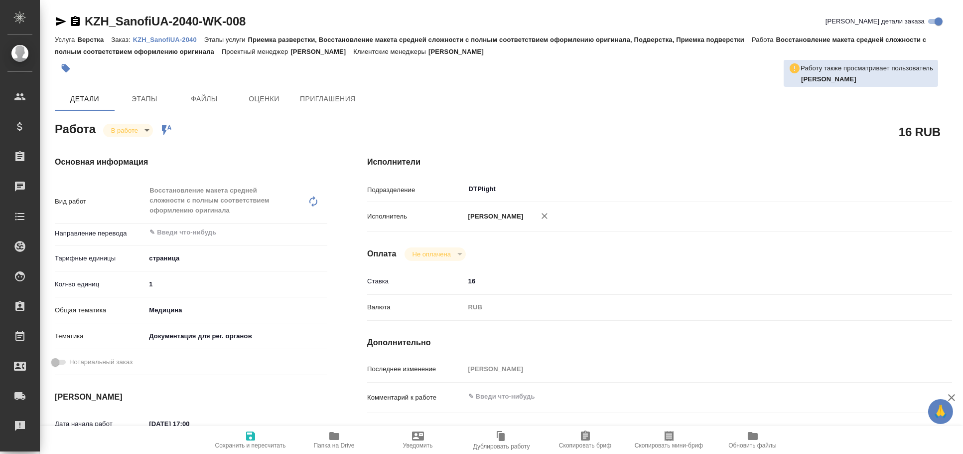
type textarea "x"
